Goal: Information Seeking & Learning: Understand process/instructions

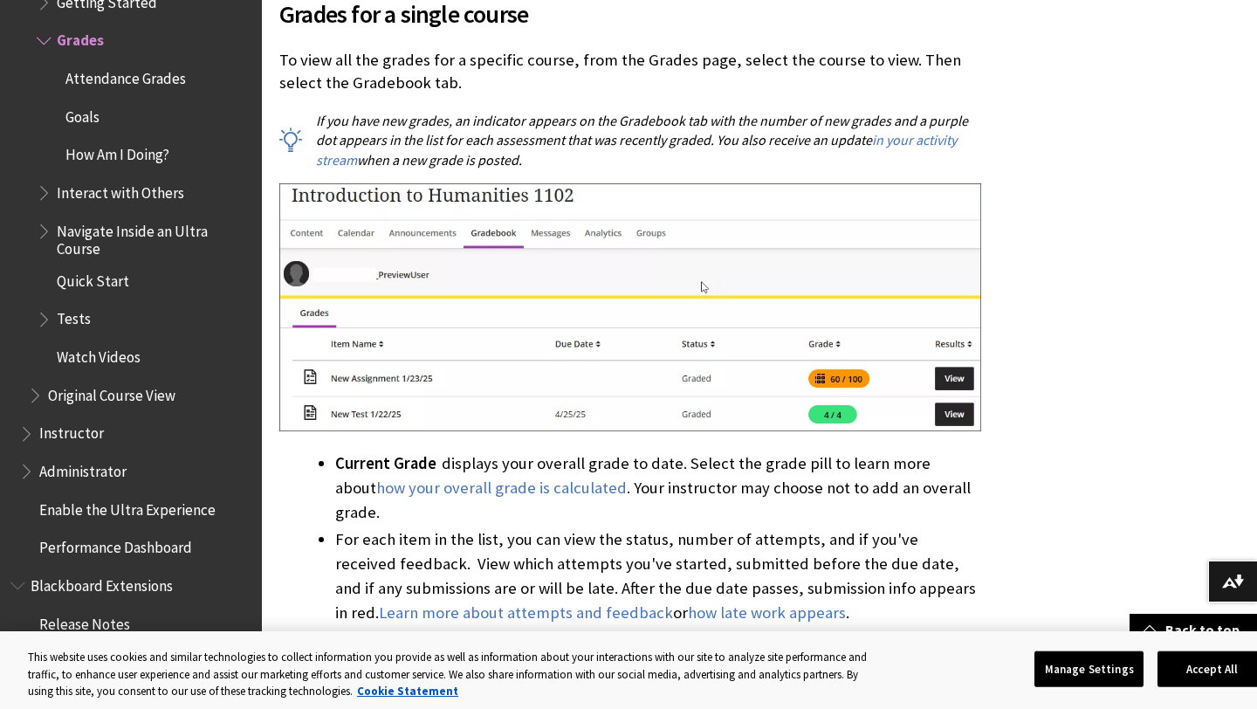
scroll to position [1051, 0]
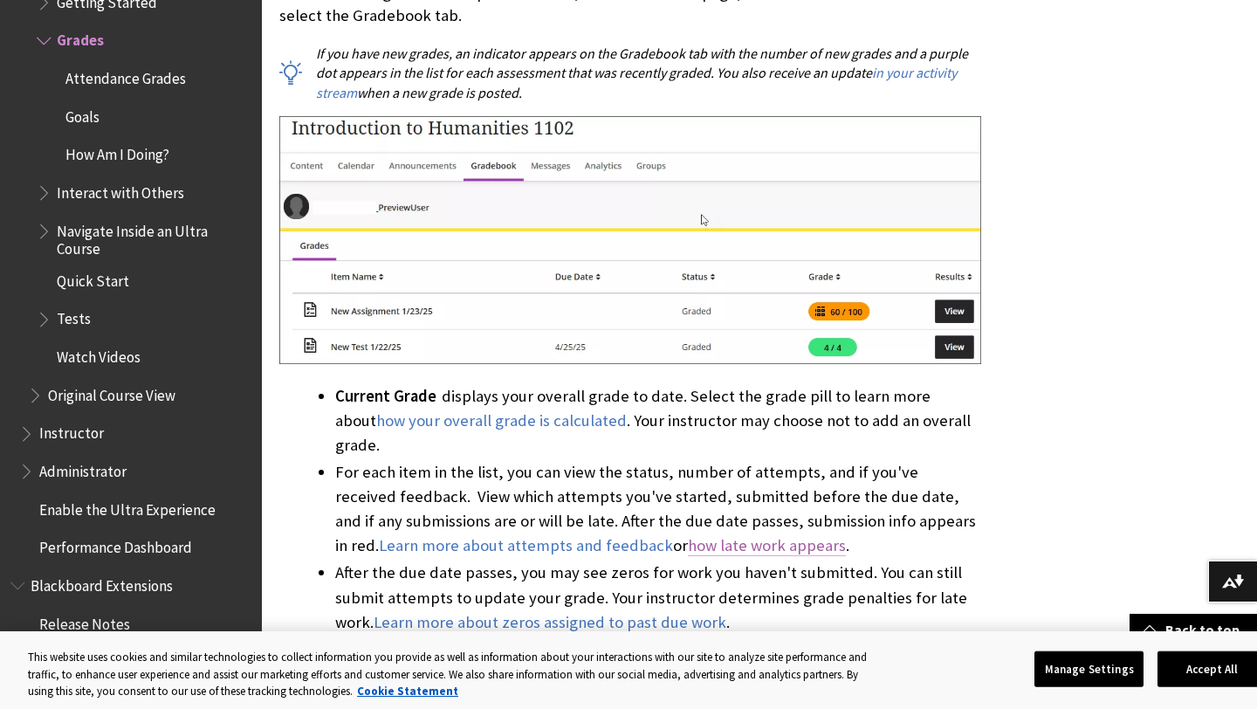
click at [688, 535] on link "how late work appears" at bounding box center [767, 545] width 158 height 21
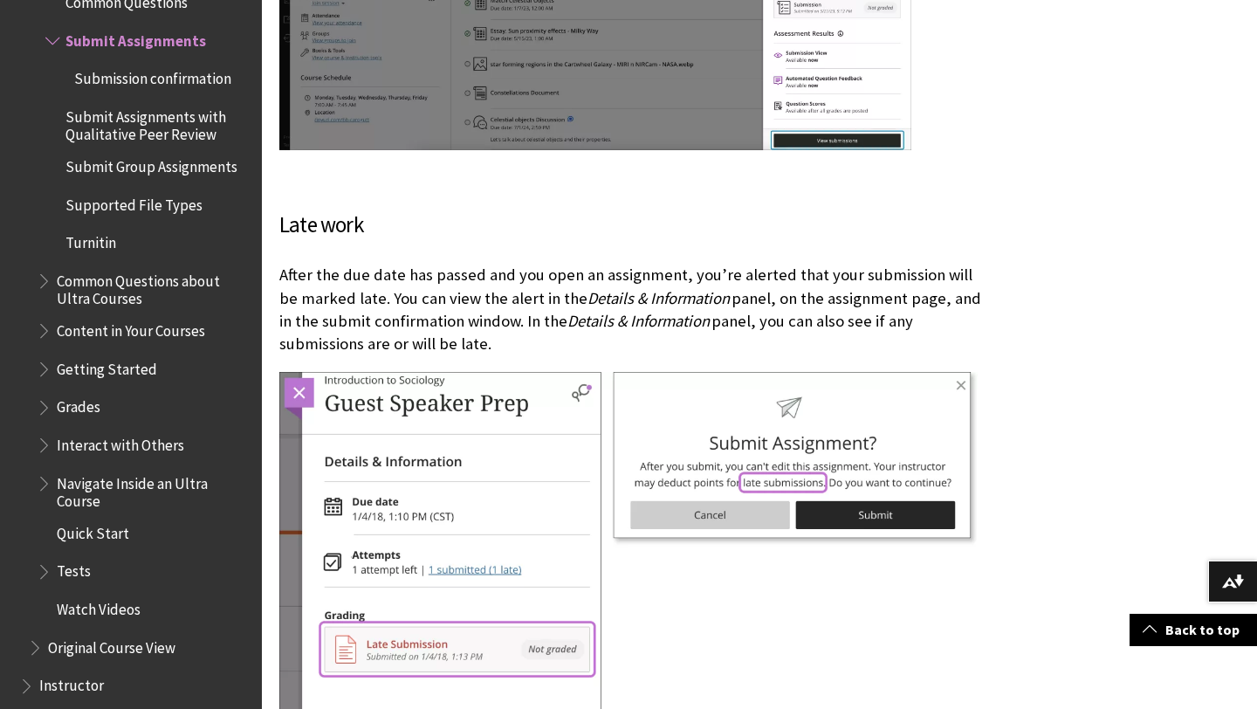
scroll to position [4375, 0]
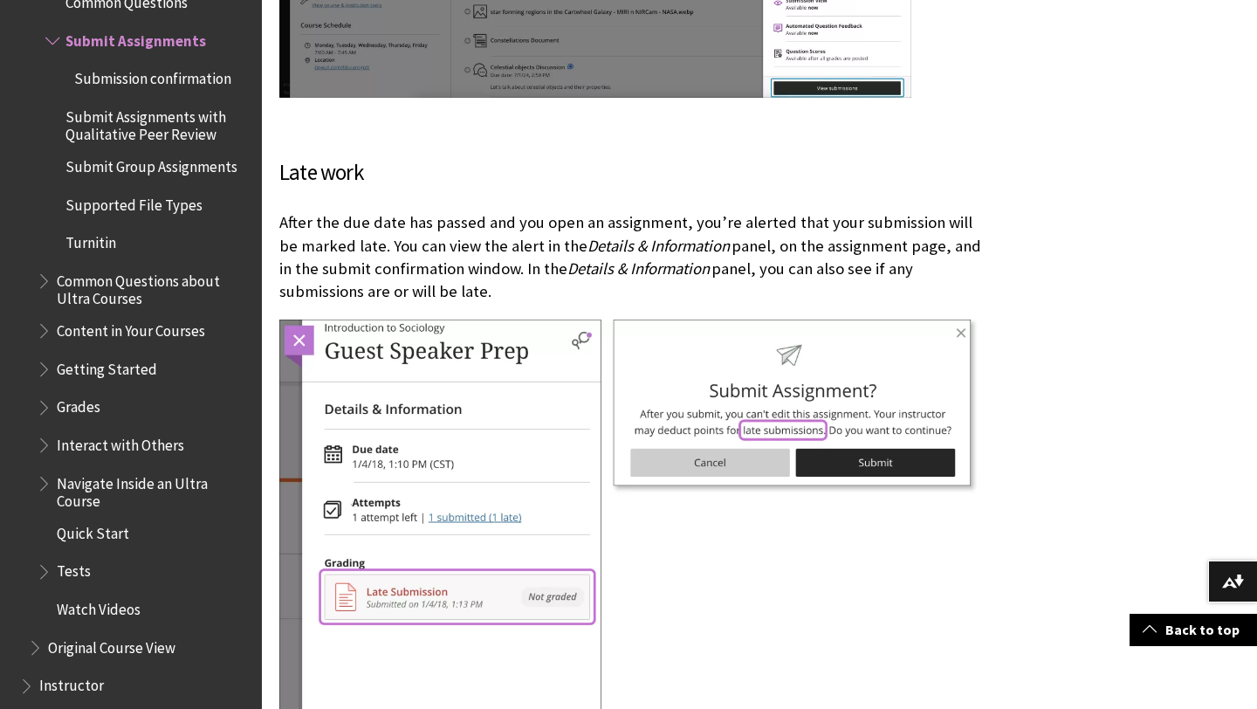
click at [112, 75] on span "Submission confirmation" at bounding box center [152, 76] width 157 height 24
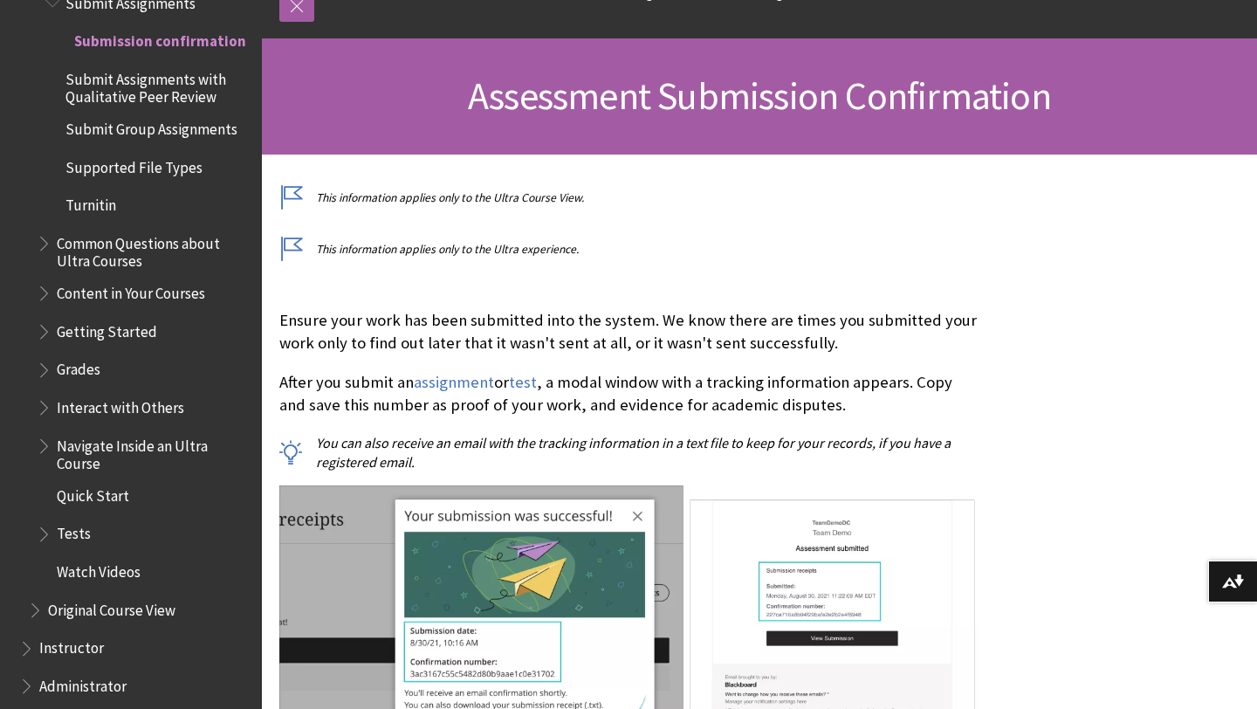
scroll to position [217, 0]
